Goal: Find specific page/section: Find specific page/section

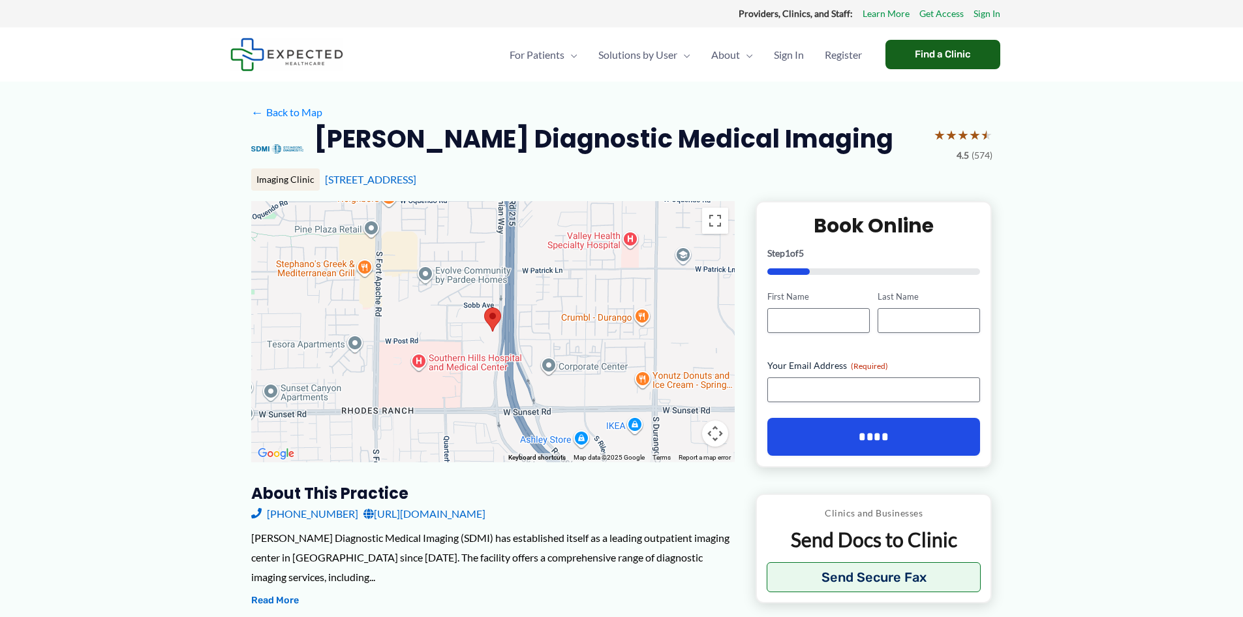
click at [941, 50] on div "Find a Clinic" at bounding box center [943, 54] width 115 height 29
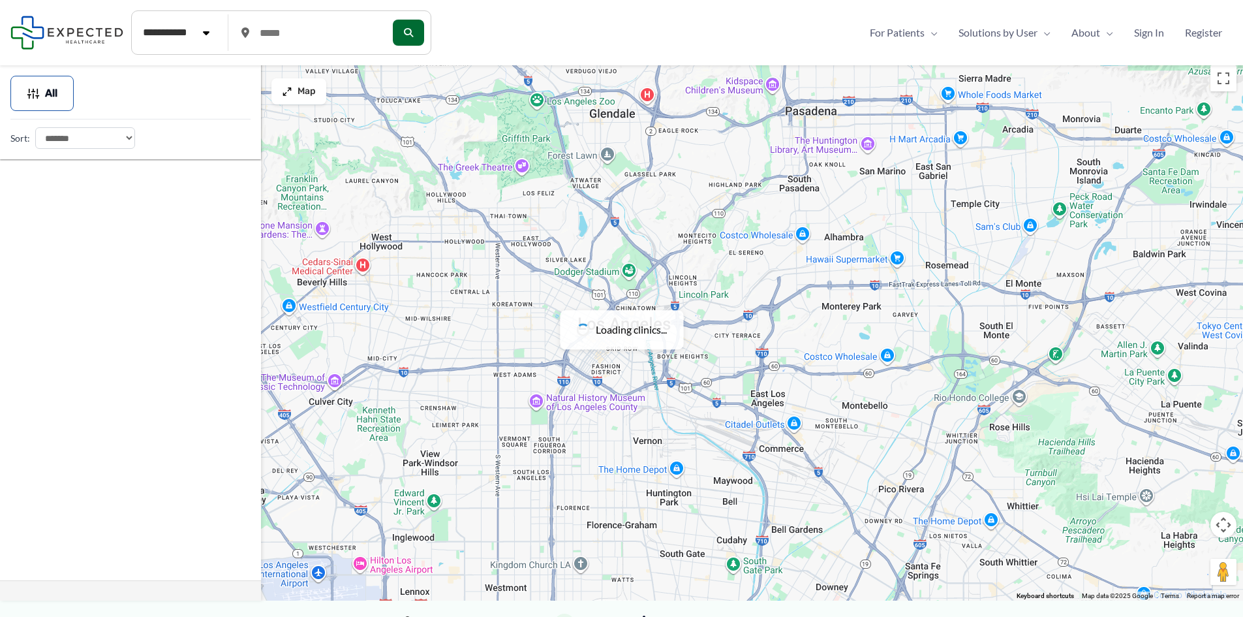
click at [49, 135] on select "**********" at bounding box center [85, 138] width 100 height 22
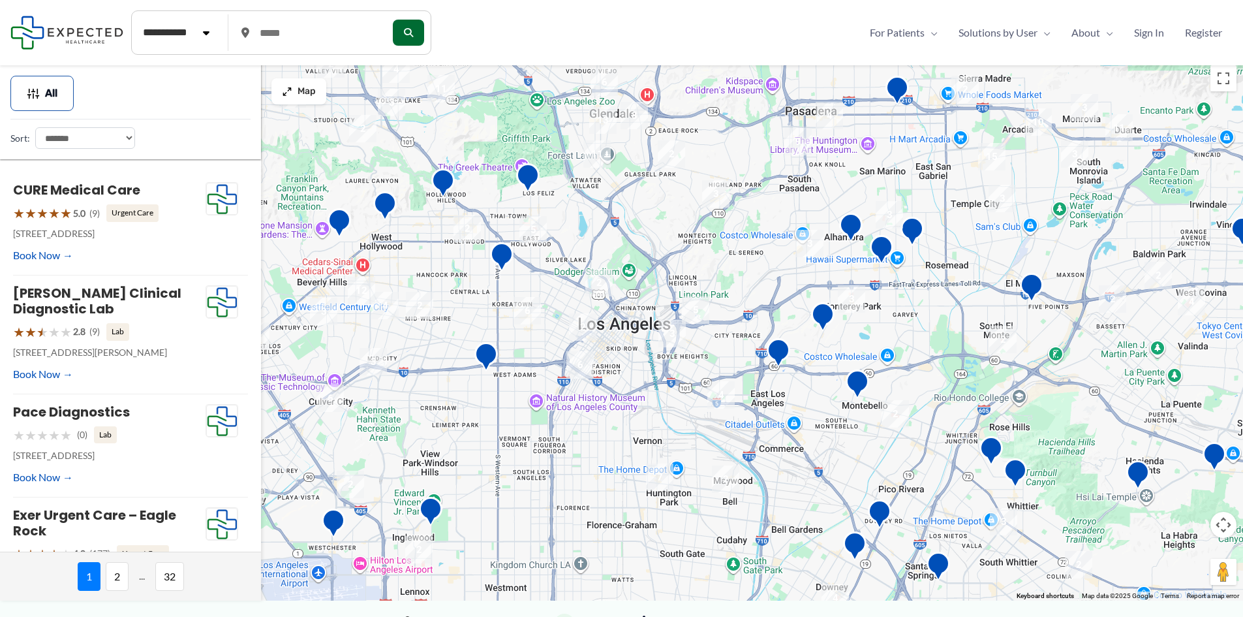
click at [50, 136] on select "**********" at bounding box center [85, 138] width 100 height 22
